Goal: Information Seeking & Learning: Learn about a topic

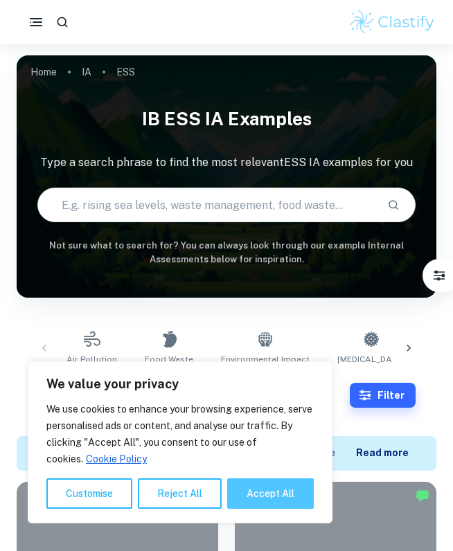
click at [248, 486] on button "Accept All" at bounding box center [270, 493] width 87 height 30
checkbox input "true"
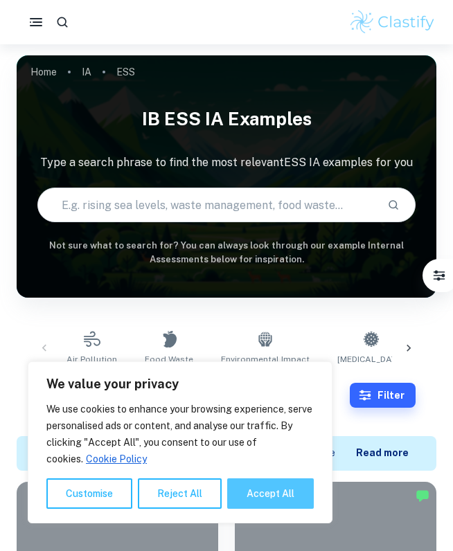
checkbox input "true"
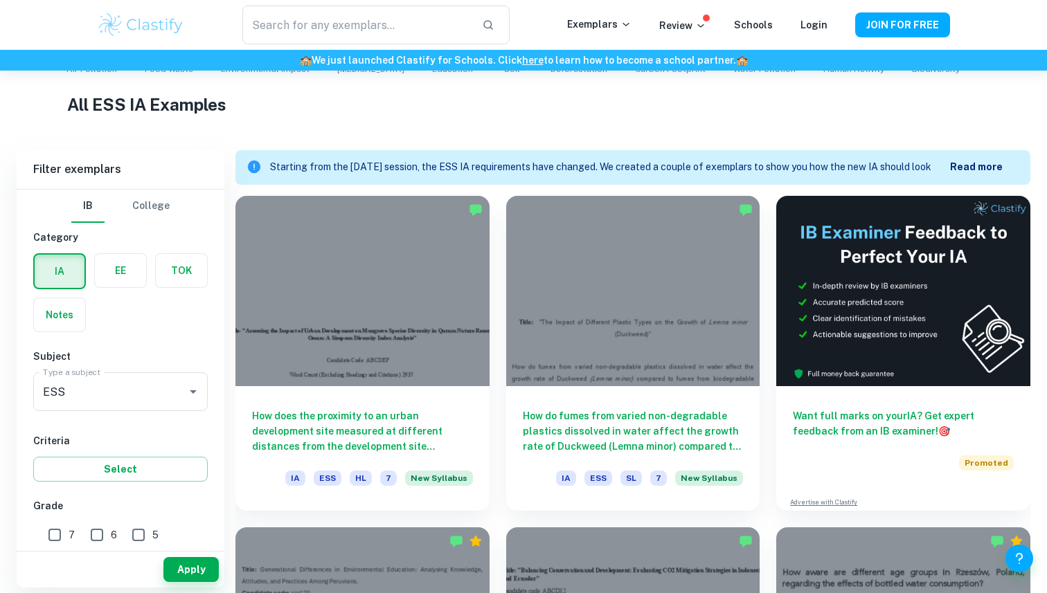
scroll to position [318, 0]
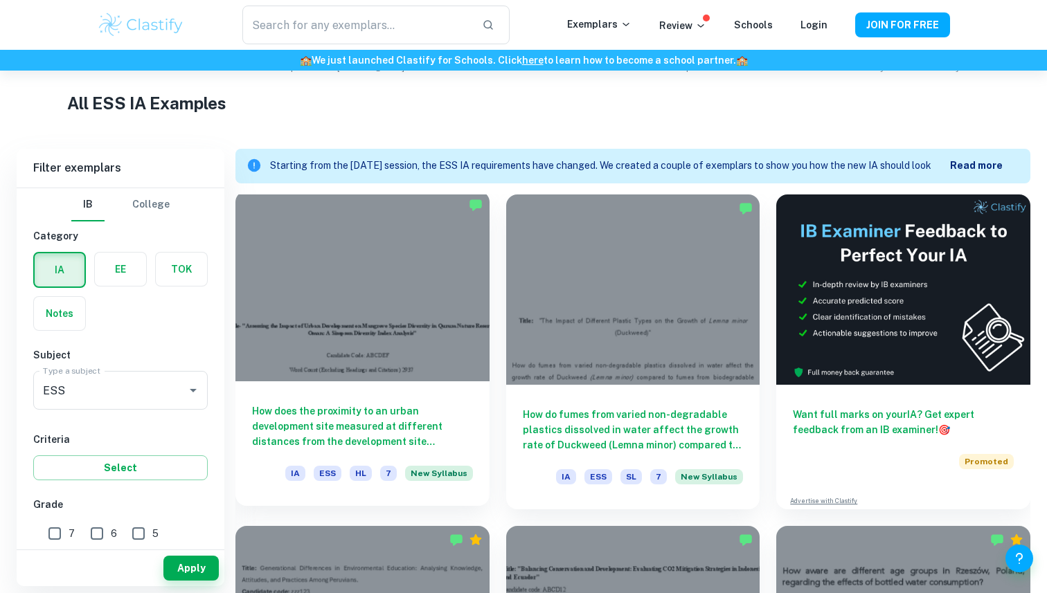
click at [383, 257] on div at bounding box center [362, 286] width 254 height 190
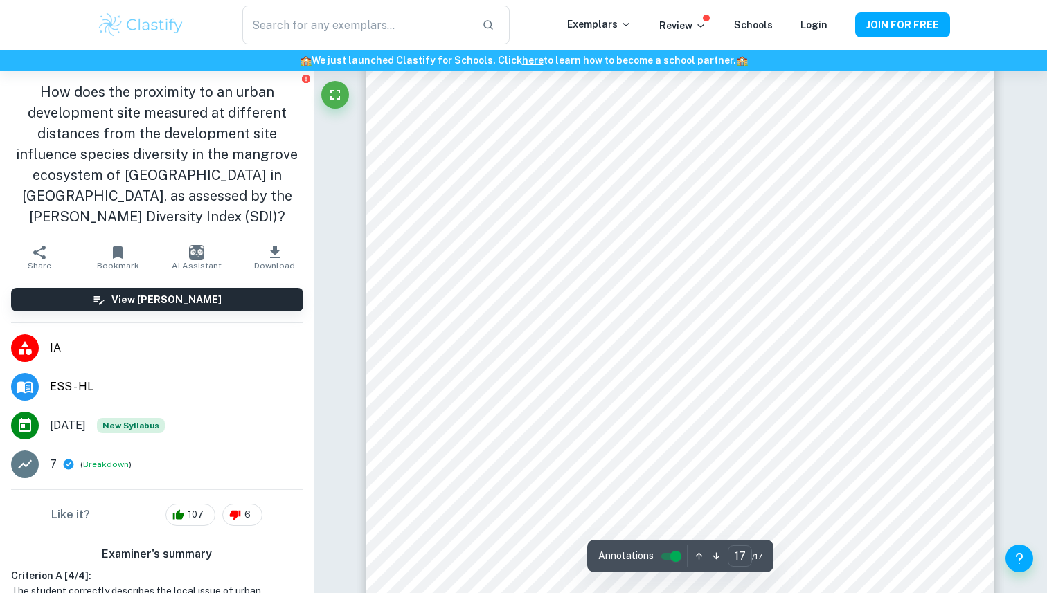
scroll to position [13836, 0]
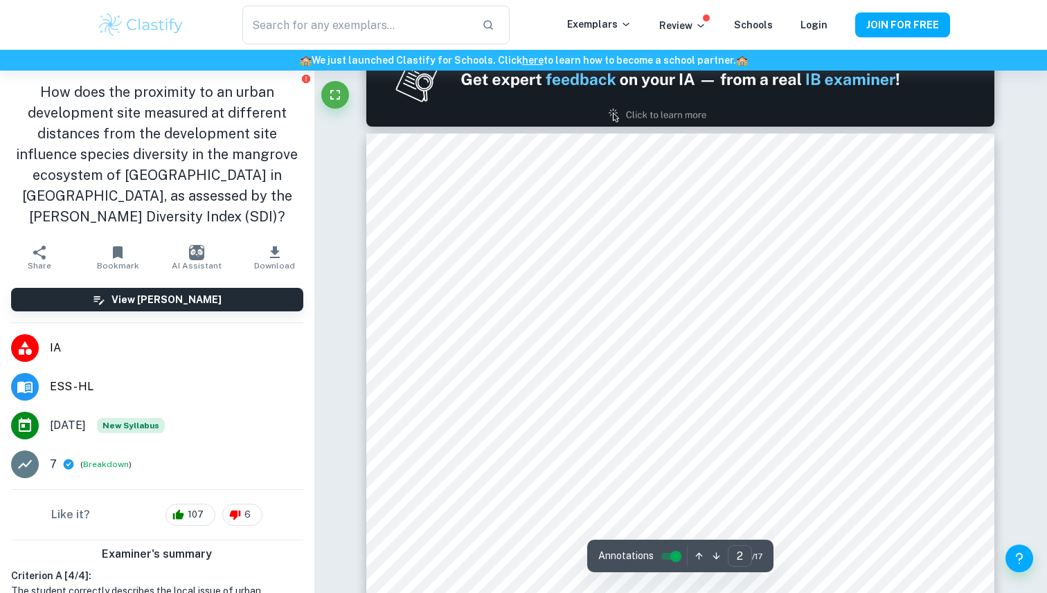
type input "1"
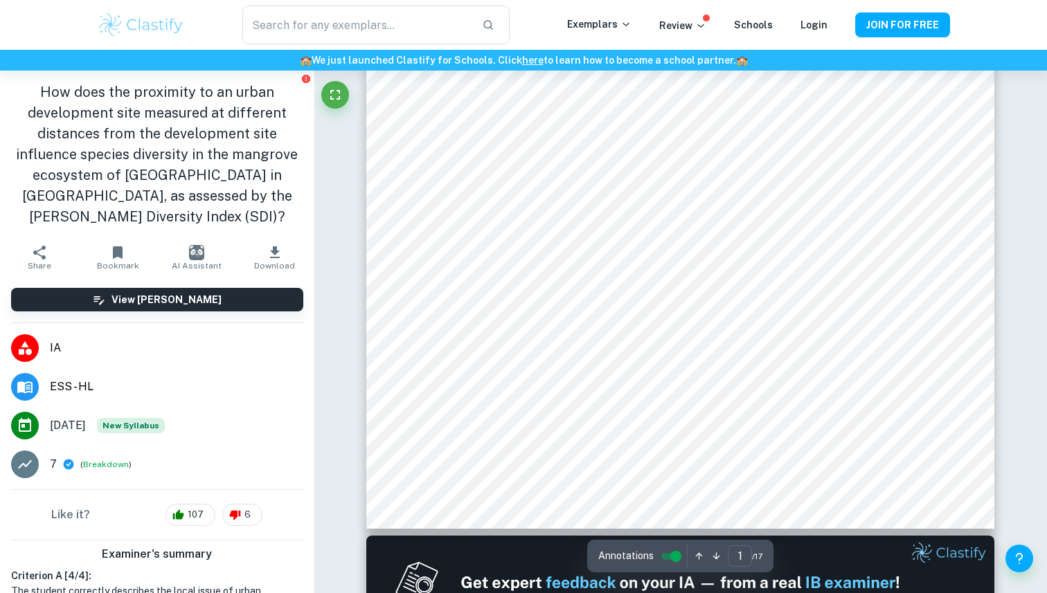
scroll to position [0, 0]
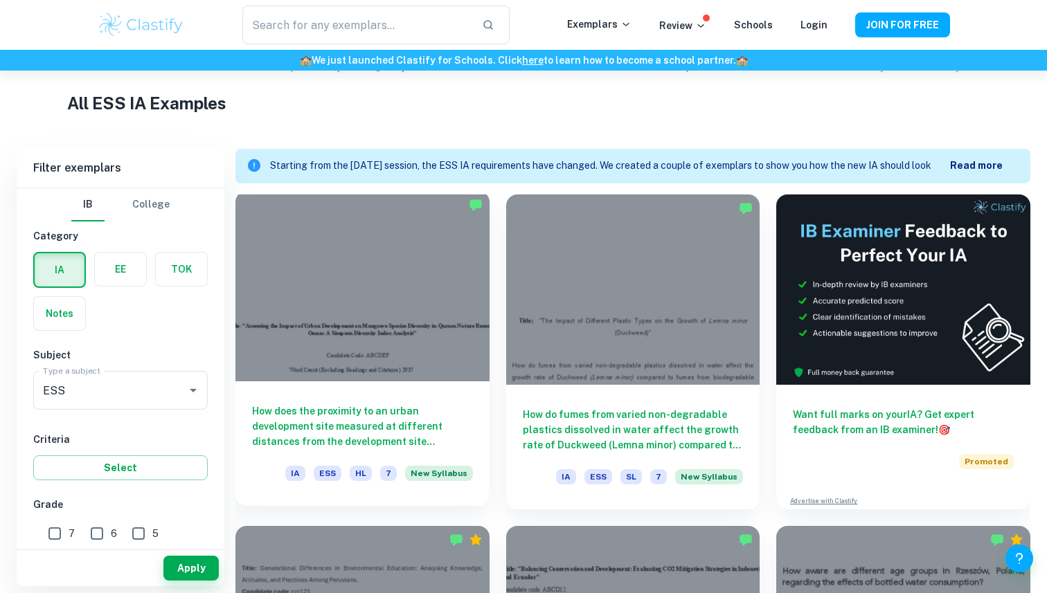
scroll to position [399, 0]
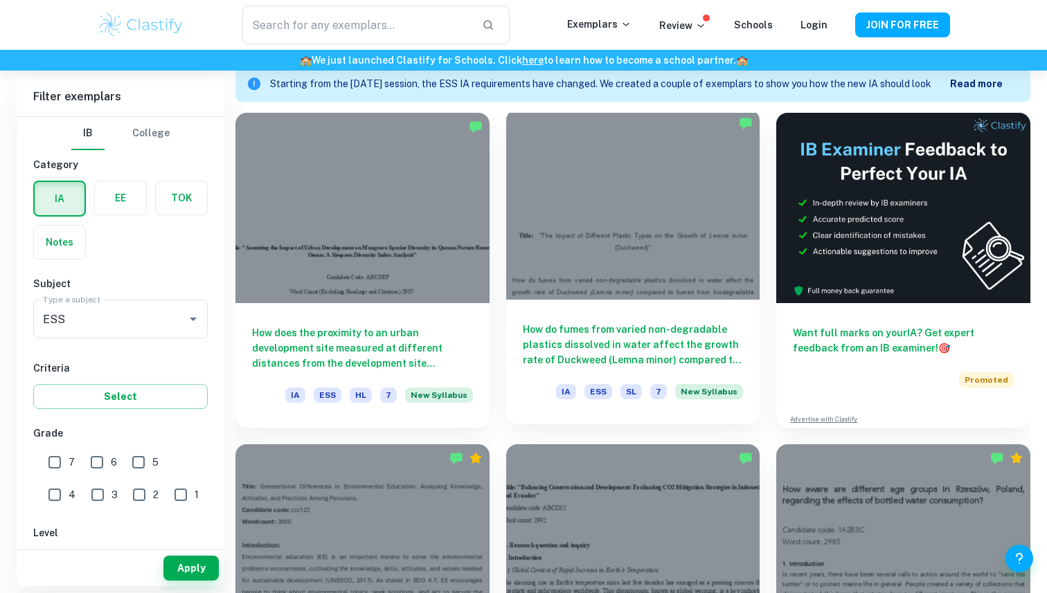
click at [452, 210] on div at bounding box center [633, 204] width 254 height 190
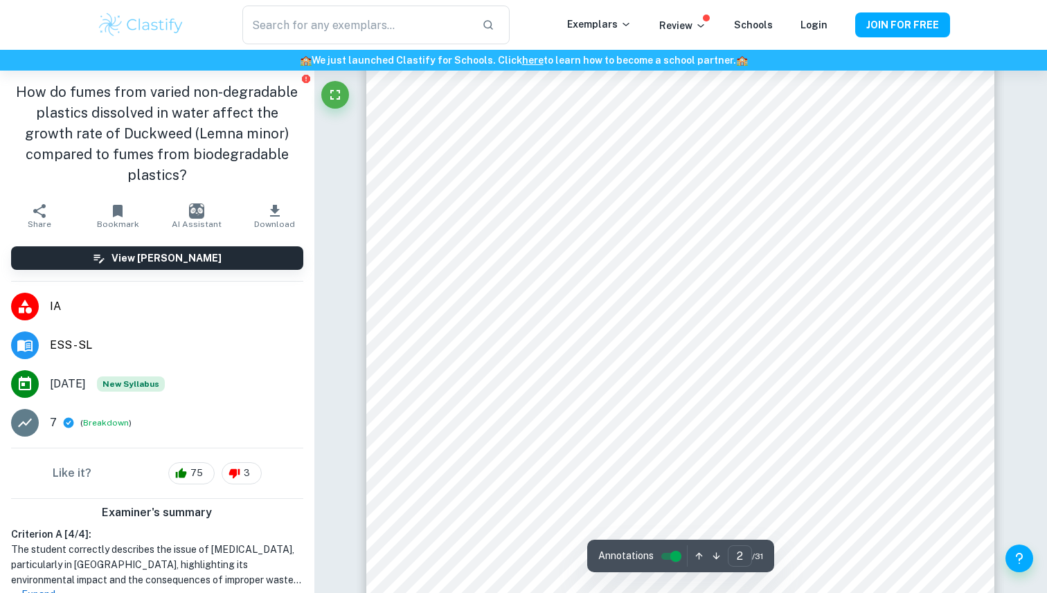
scroll to position [1140, 0]
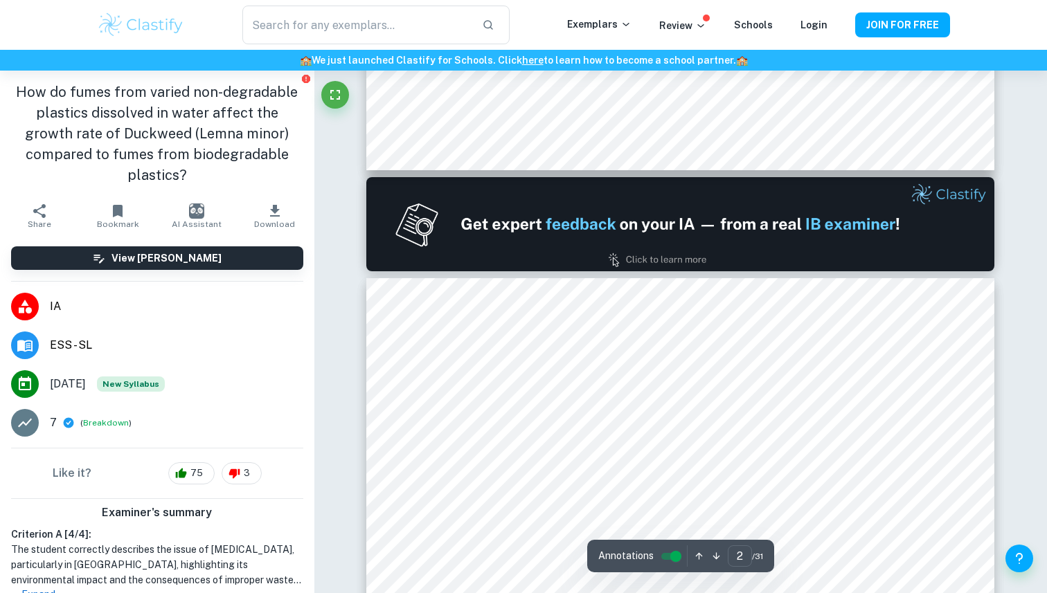
type input "1"
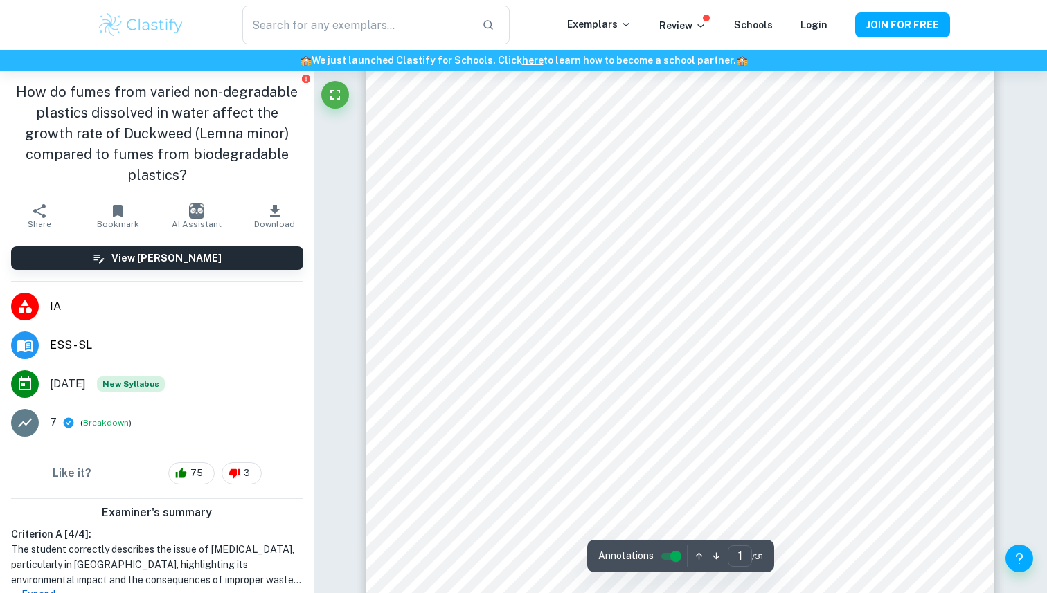
scroll to position [0, 0]
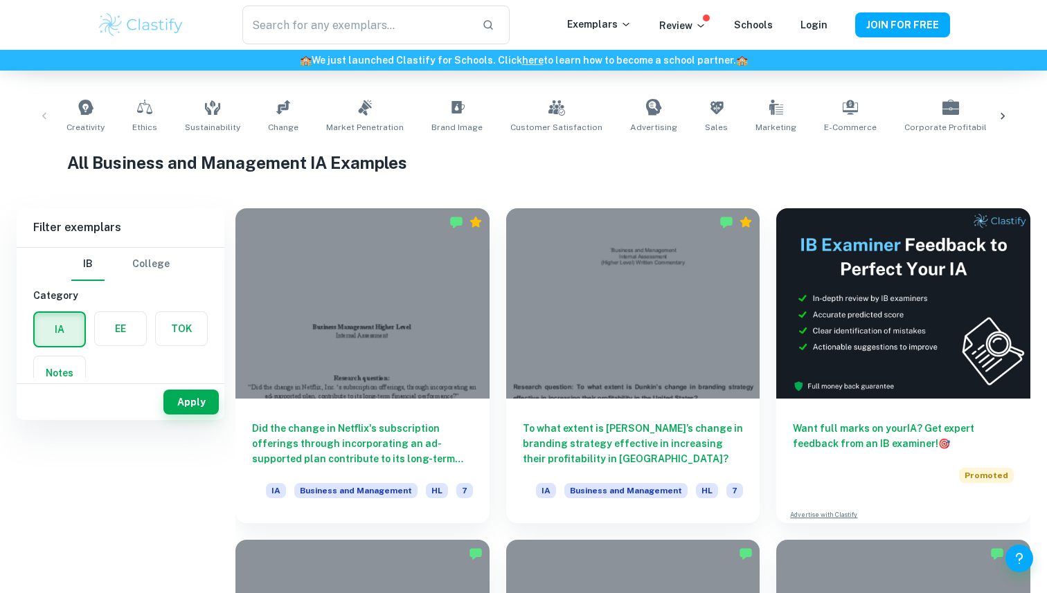
scroll to position [272, 0]
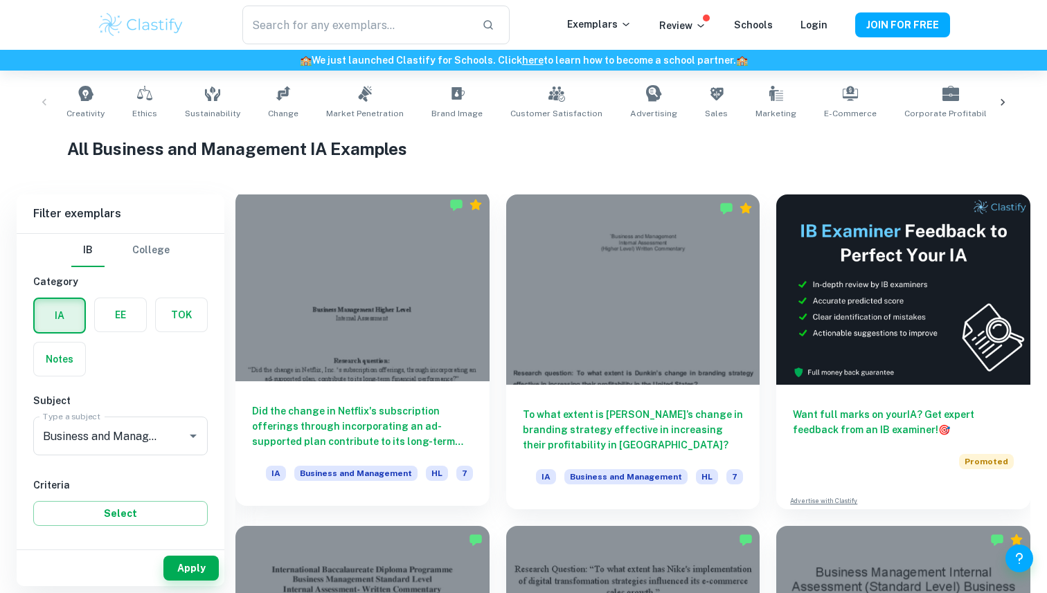
click at [359, 287] on div at bounding box center [362, 286] width 254 height 190
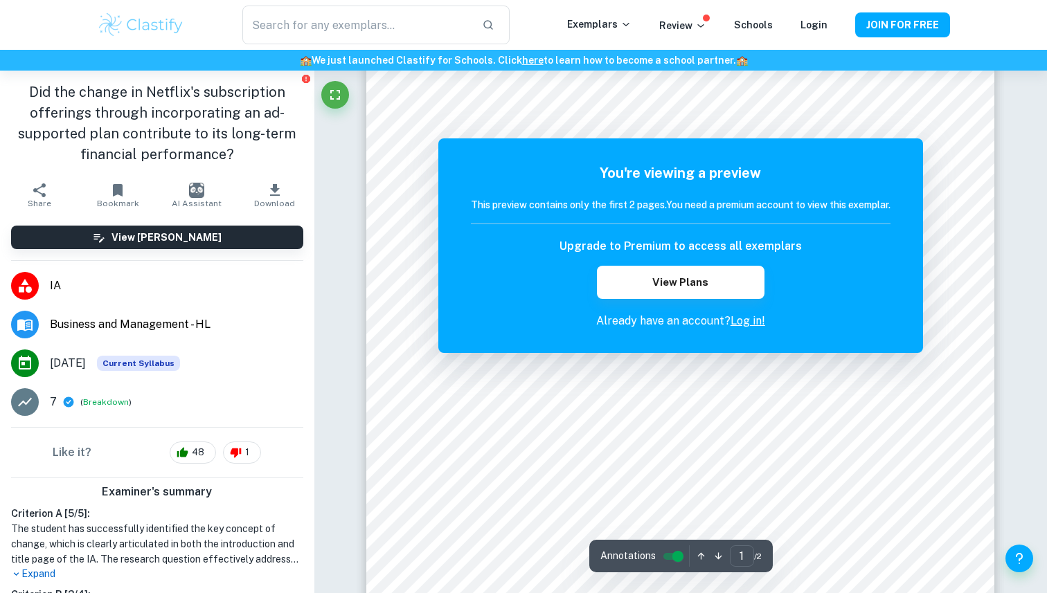
scroll to position [170, 0]
click at [685, 282] on button "View Plans" at bounding box center [681, 282] width 168 height 33
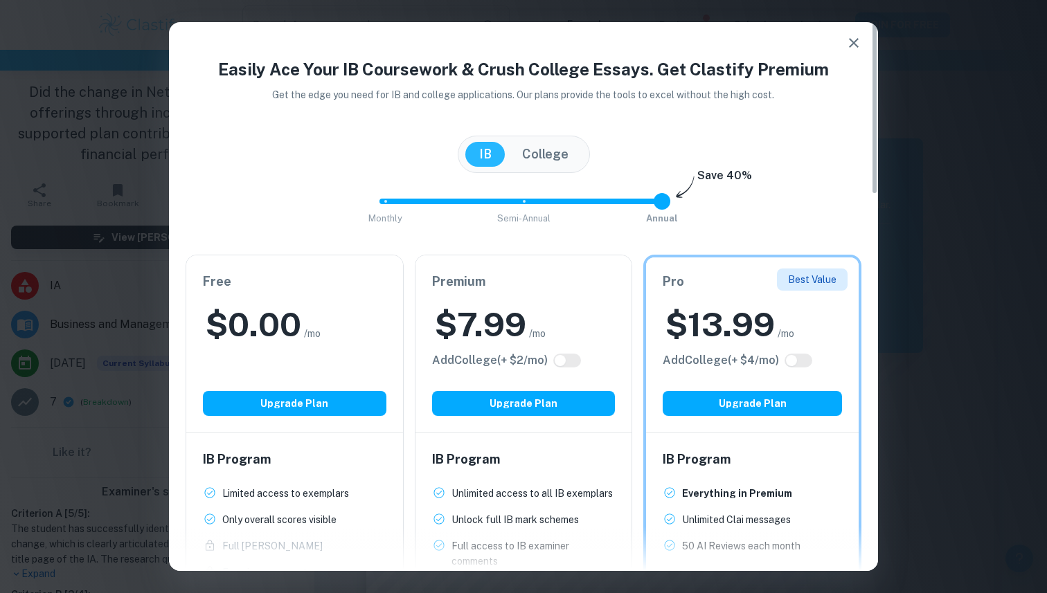
click at [856, 41] on icon "button" at bounding box center [853, 43] width 17 height 17
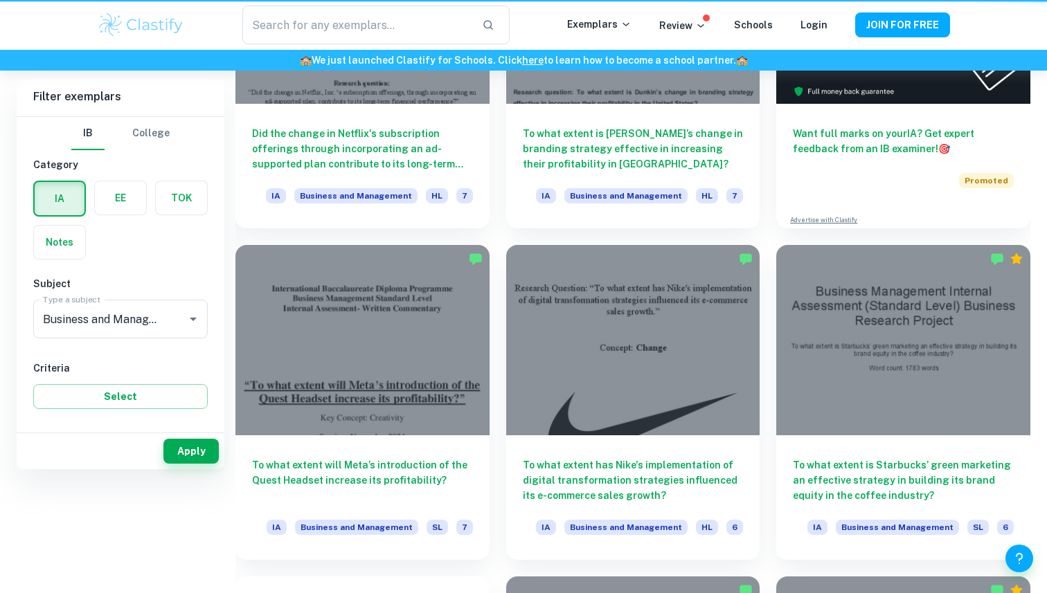
scroll to position [272, 0]
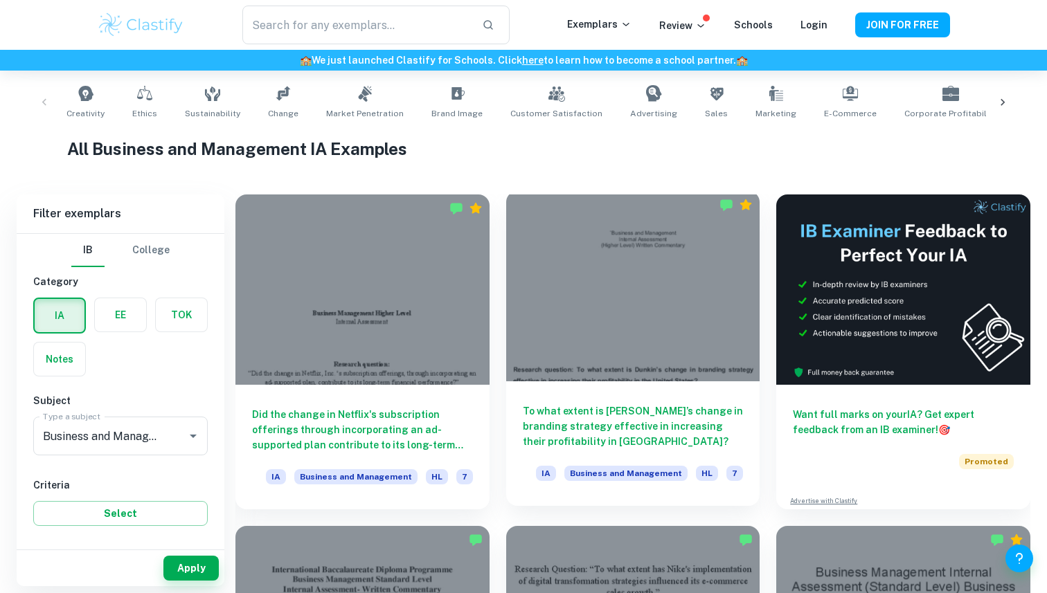
click at [563, 213] on div at bounding box center [633, 286] width 254 height 190
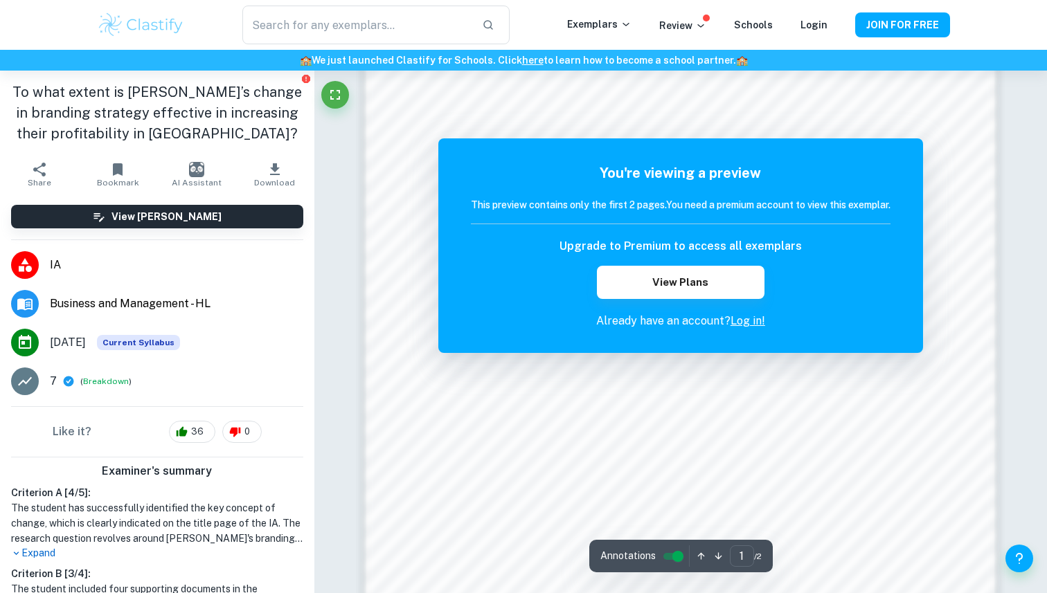
scroll to position [1370, 0]
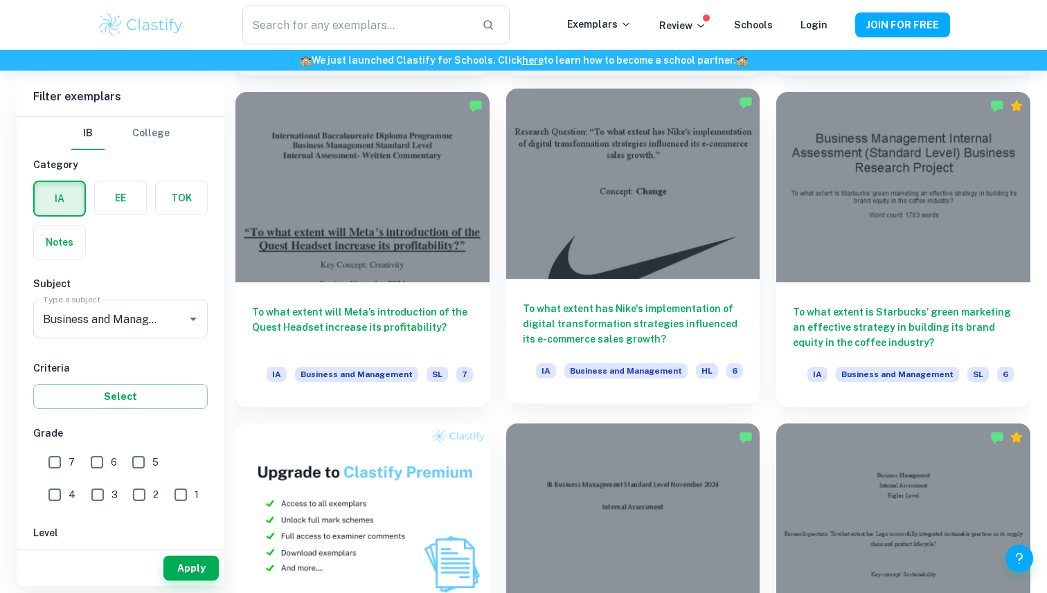
scroll to position [712, 0]
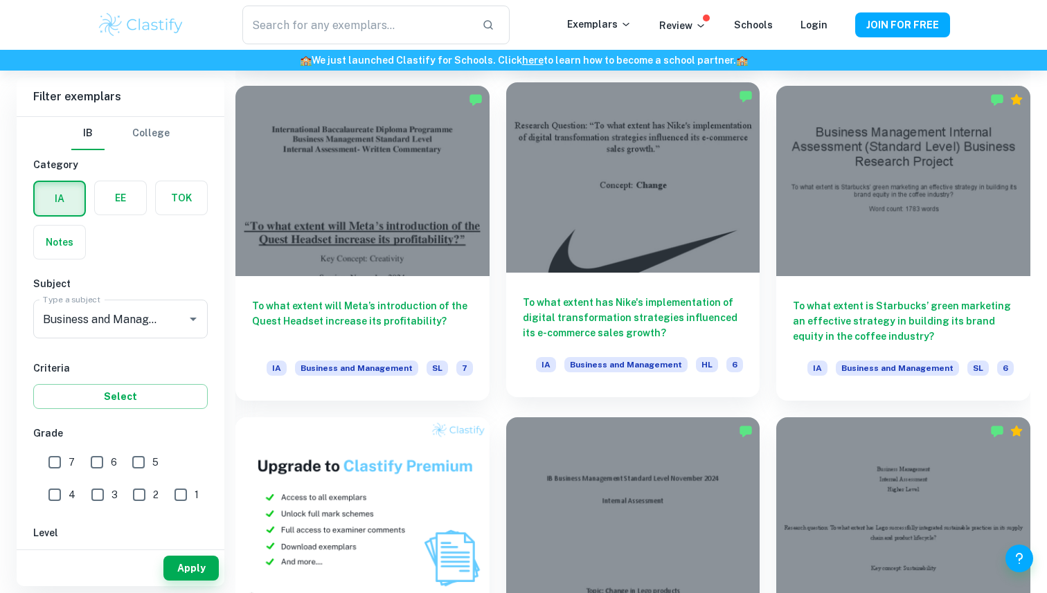
click at [582, 222] on div at bounding box center [633, 177] width 254 height 190
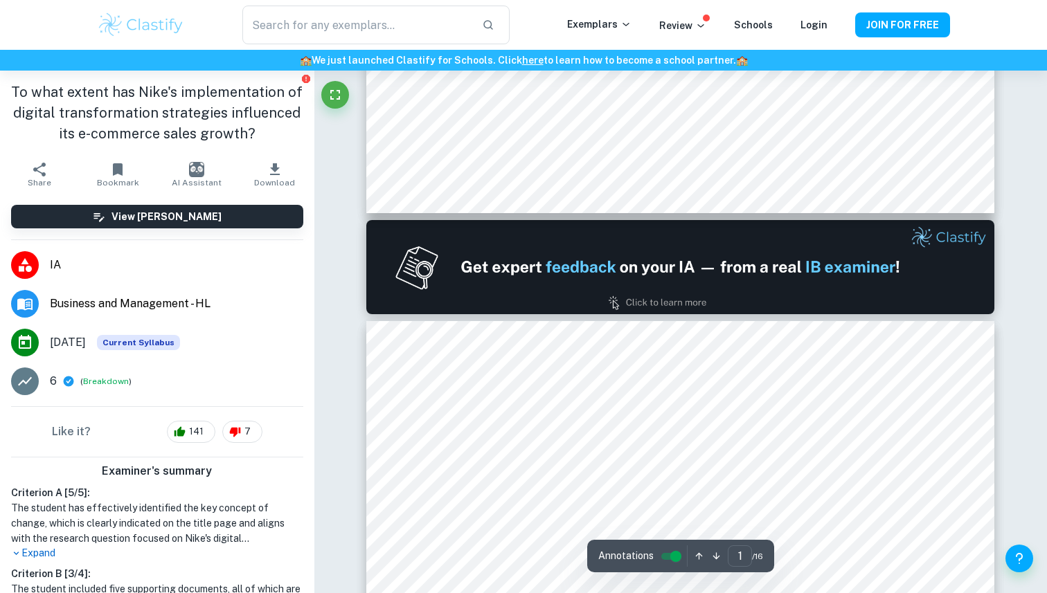
type input "2"
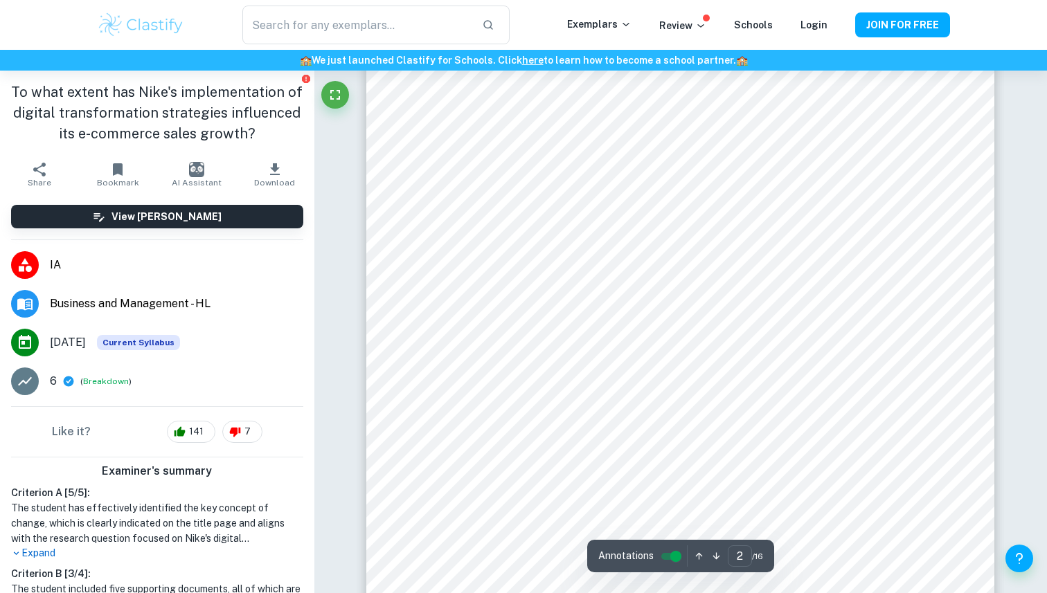
scroll to position [1096, 0]
